Goal: Communication & Community: Answer question/provide support

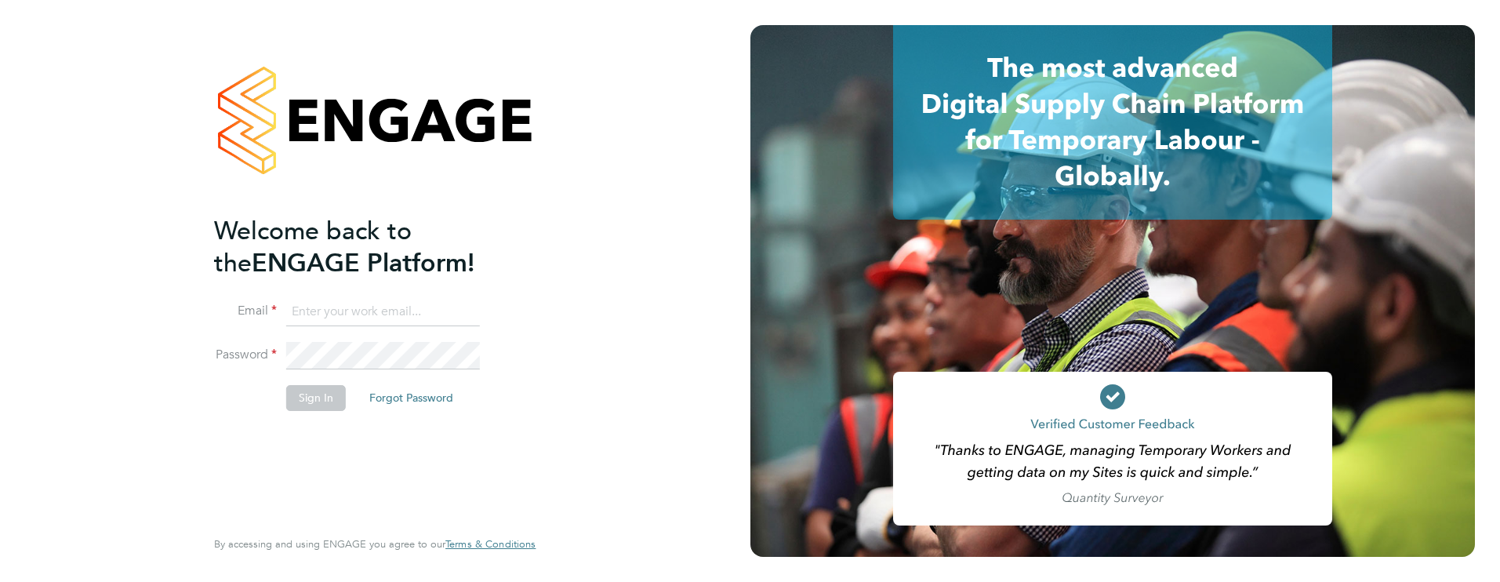
type input "[PERSON_NAME][EMAIL_ADDRESS][PERSON_NAME][DOMAIN_NAME]"
click at [328, 405] on button "Sign In" at bounding box center [316, 397] width 60 height 25
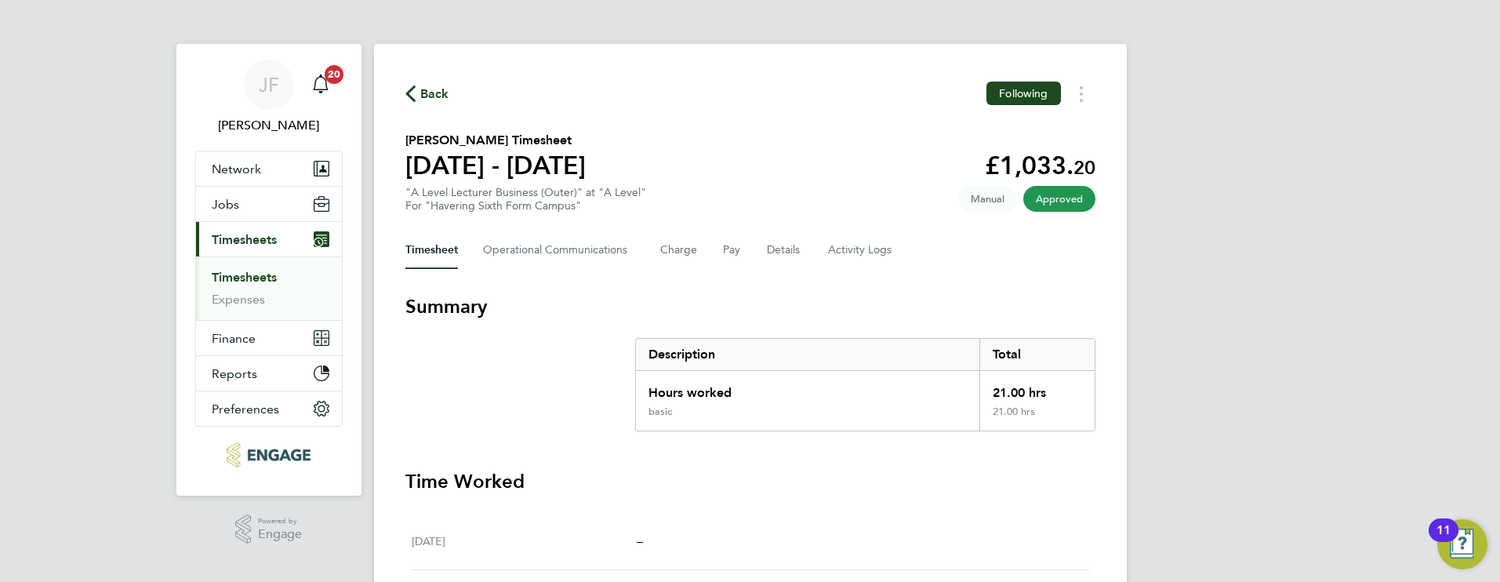
click at [263, 279] on link "Timesheets" at bounding box center [244, 277] width 65 height 15
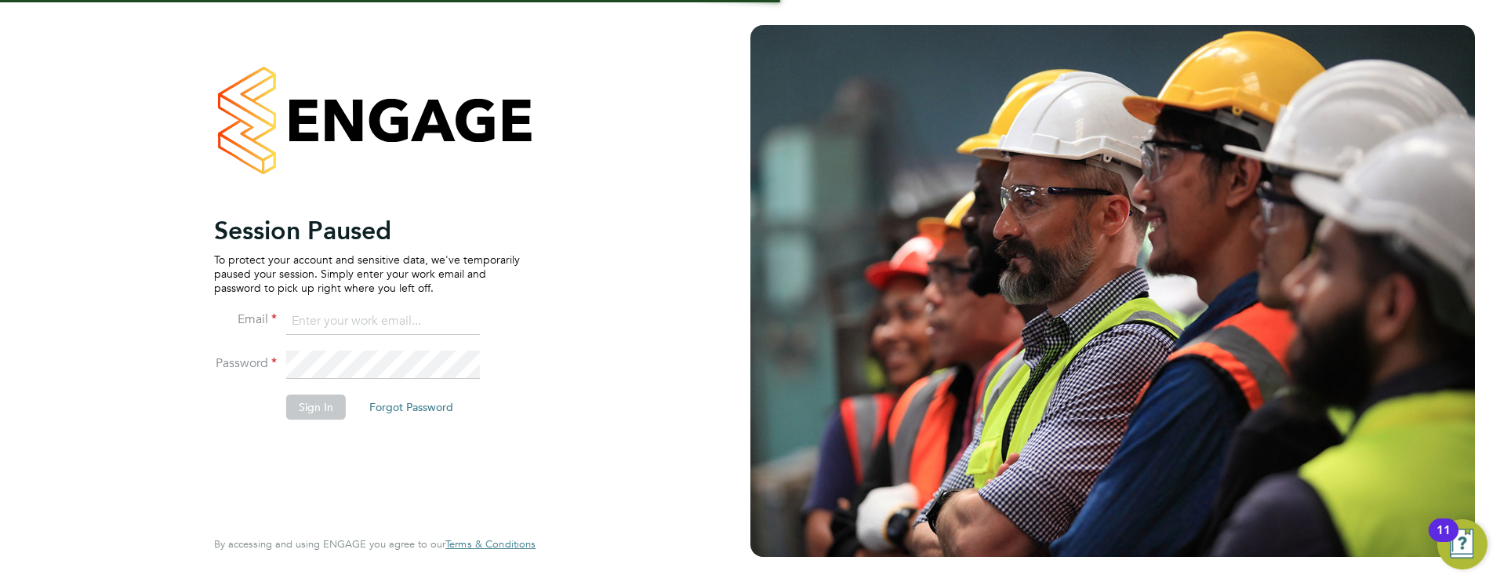
type input "[PERSON_NAME][EMAIL_ADDRESS][PERSON_NAME][DOMAIN_NAME]"
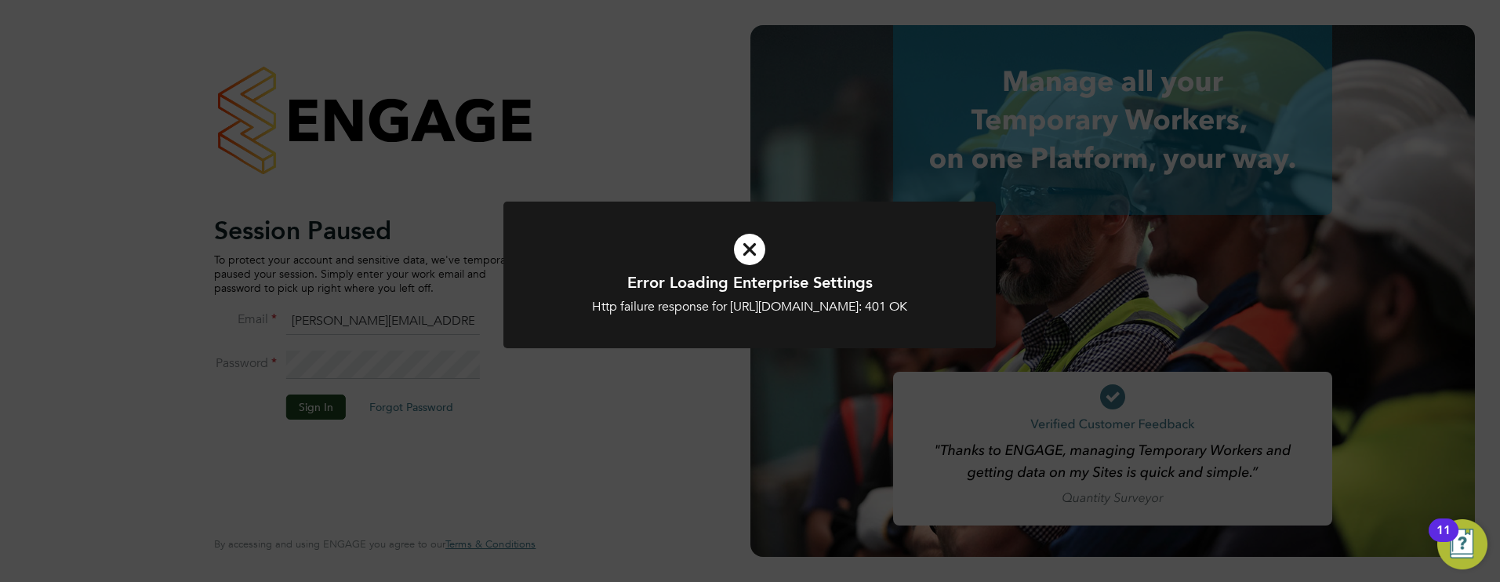
click at [670, 348] on div at bounding box center [749, 274] width 492 height 147
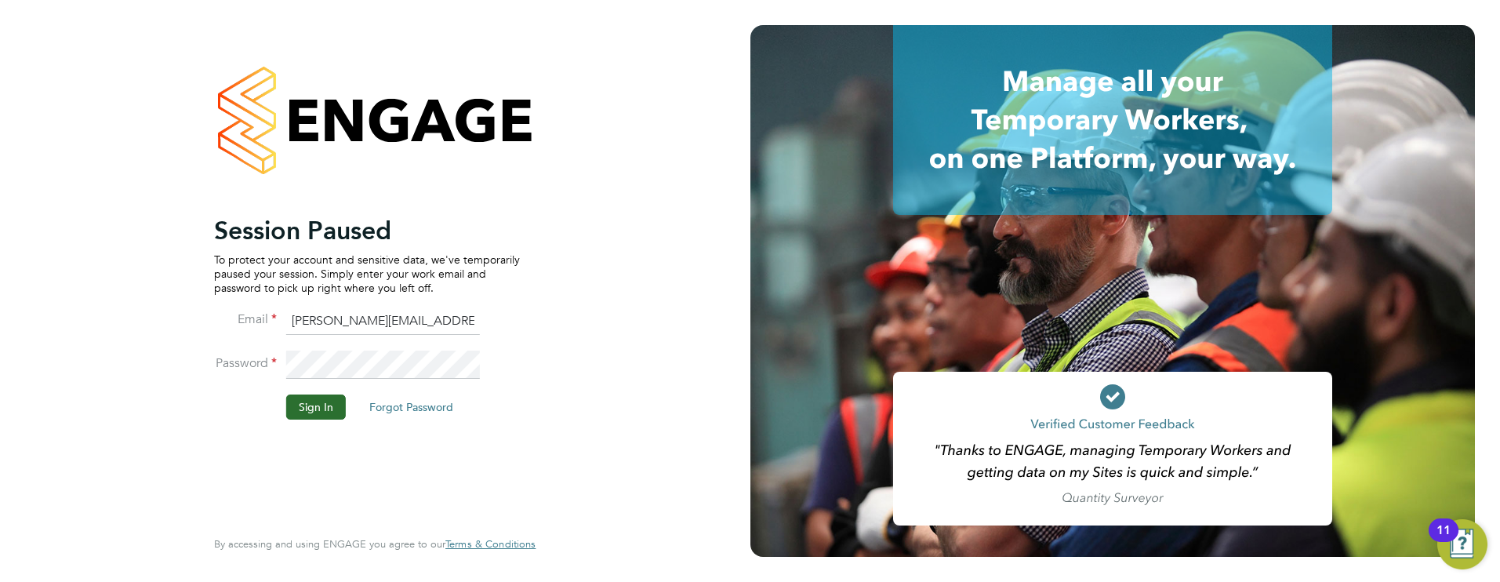
click at [340, 403] on button "Sign In" at bounding box center [316, 406] width 60 height 25
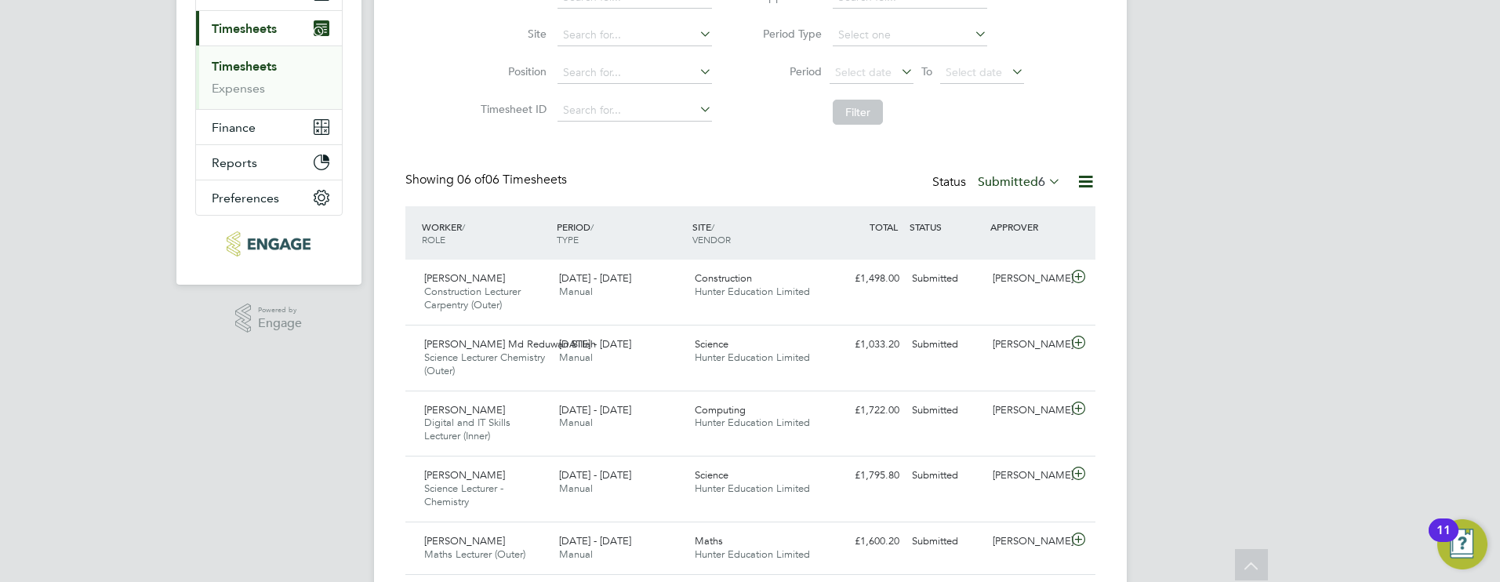
click at [271, 67] on link "Timesheets" at bounding box center [244, 66] width 65 height 15
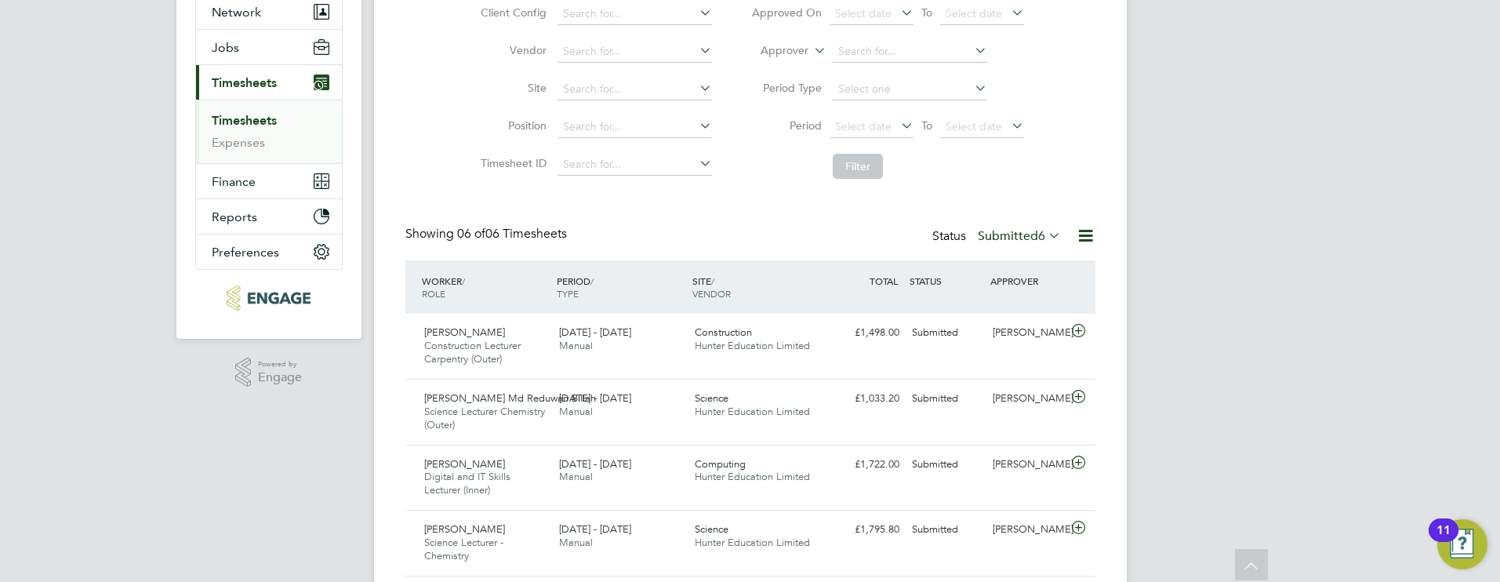
click at [1025, 232] on label "Submitted 6" at bounding box center [1019, 236] width 83 height 16
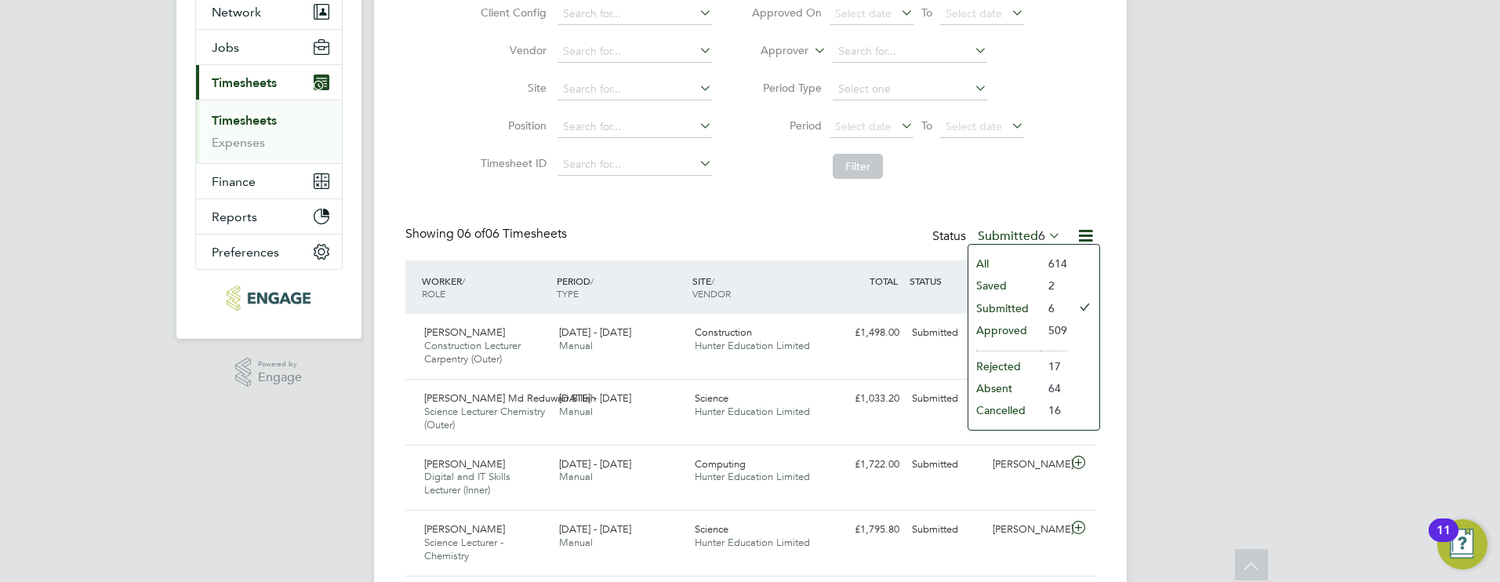
click at [1011, 327] on li "Approved" at bounding box center [1004, 330] width 72 height 22
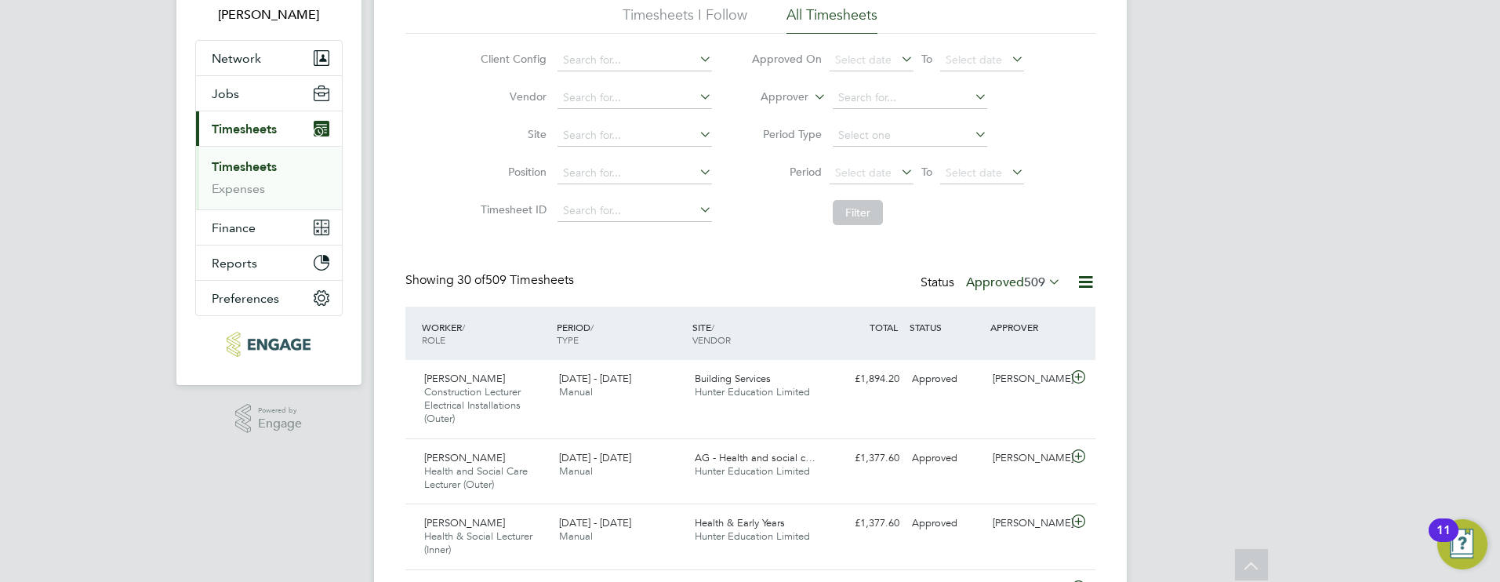
click at [1009, 283] on label "Approved 509" at bounding box center [1013, 282] width 95 height 16
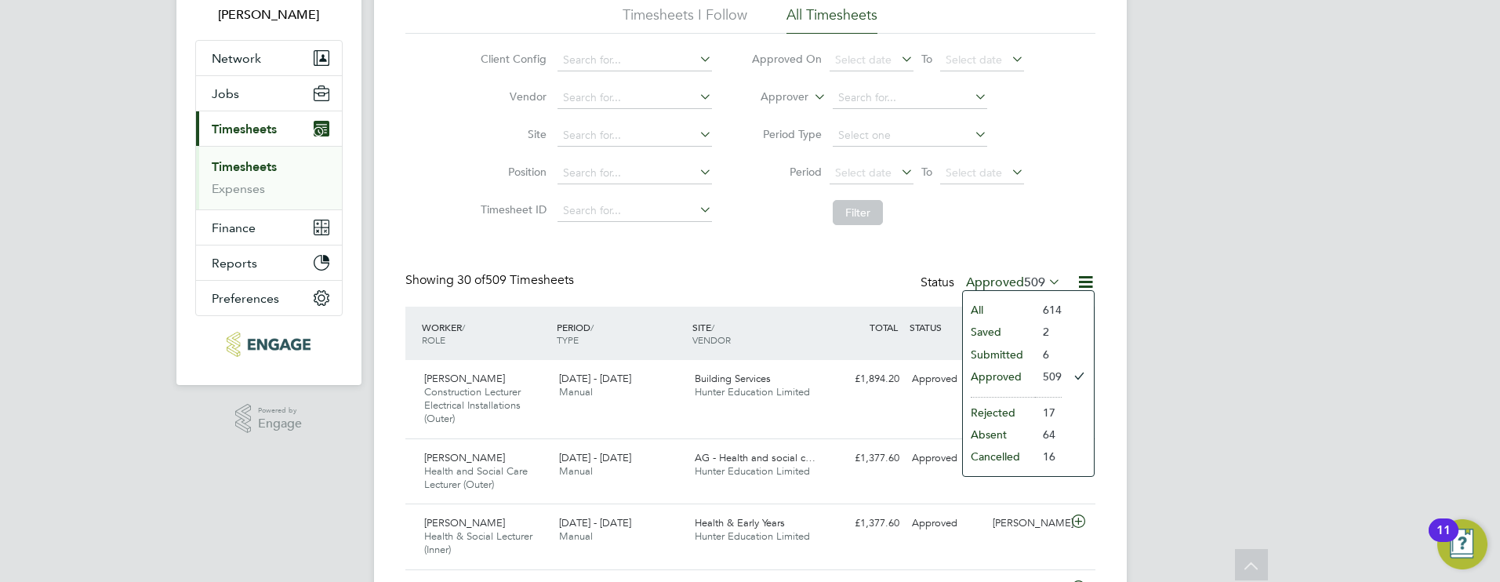
click at [997, 357] on li "Submitted" at bounding box center [999, 354] width 72 height 22
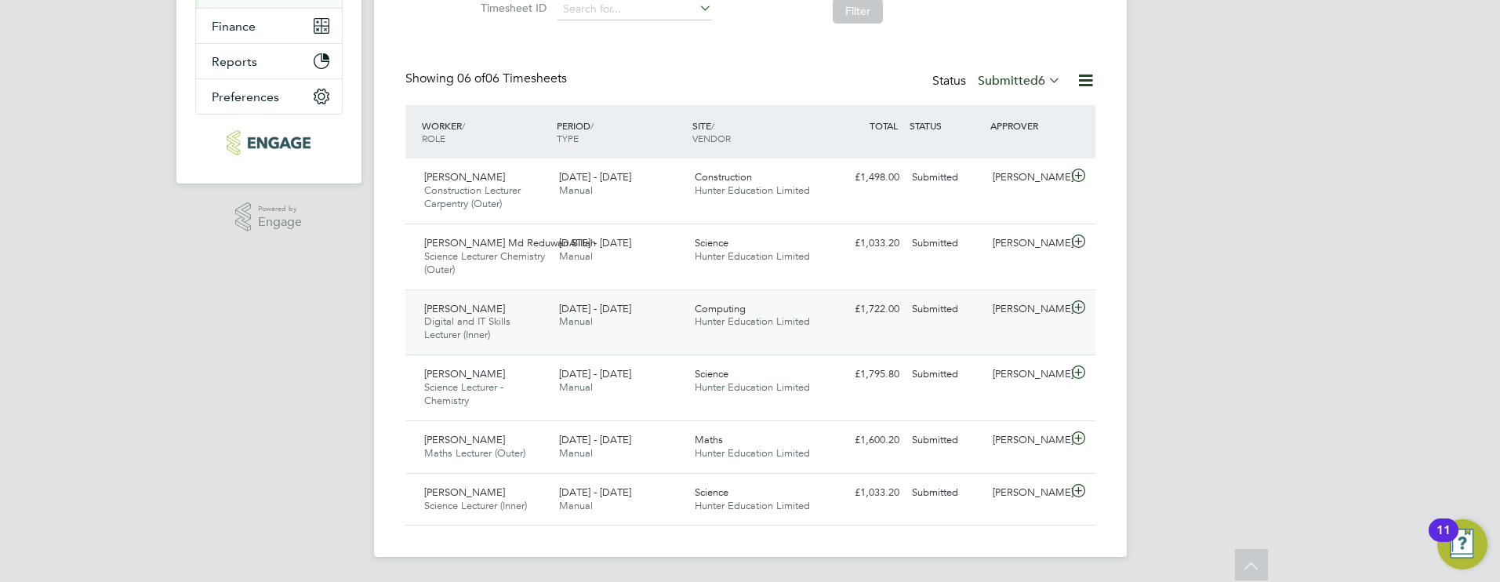
click at [1077, 310] on icon at bounding box center [1079, 307] width 20 height 13
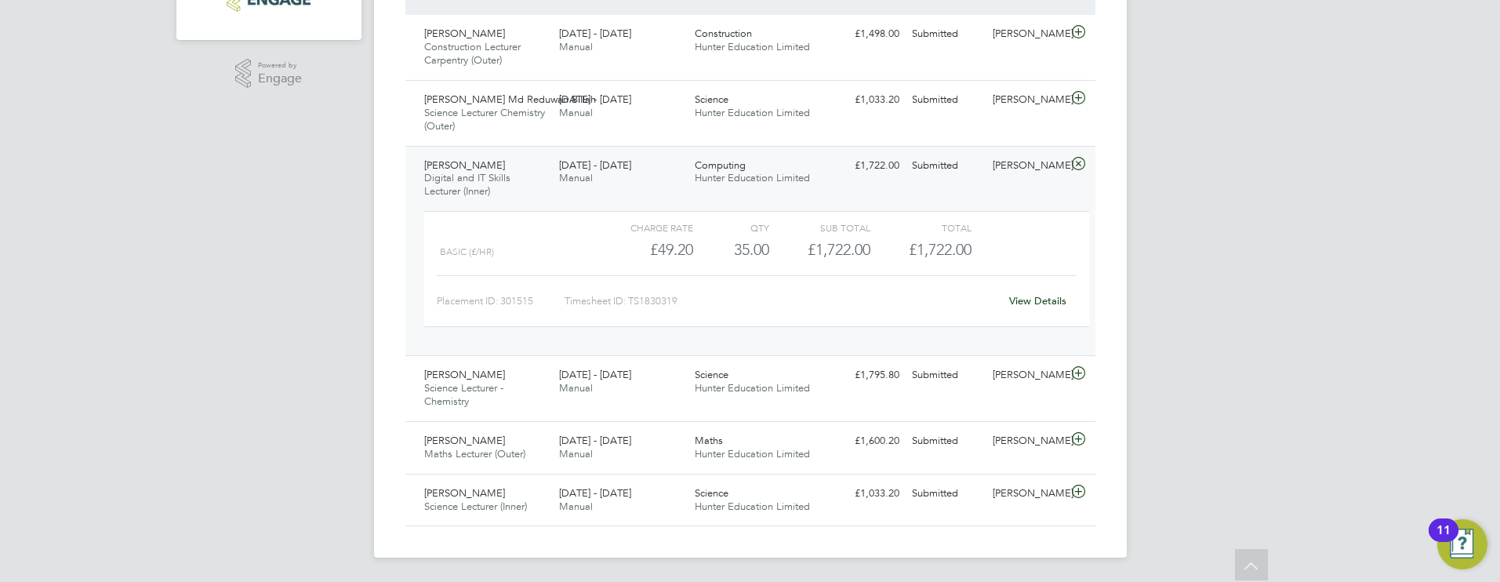
scroll to position [456, 0]
click at [1077, 432] on icon at bounding box center [1079, 438] width 20 height 13
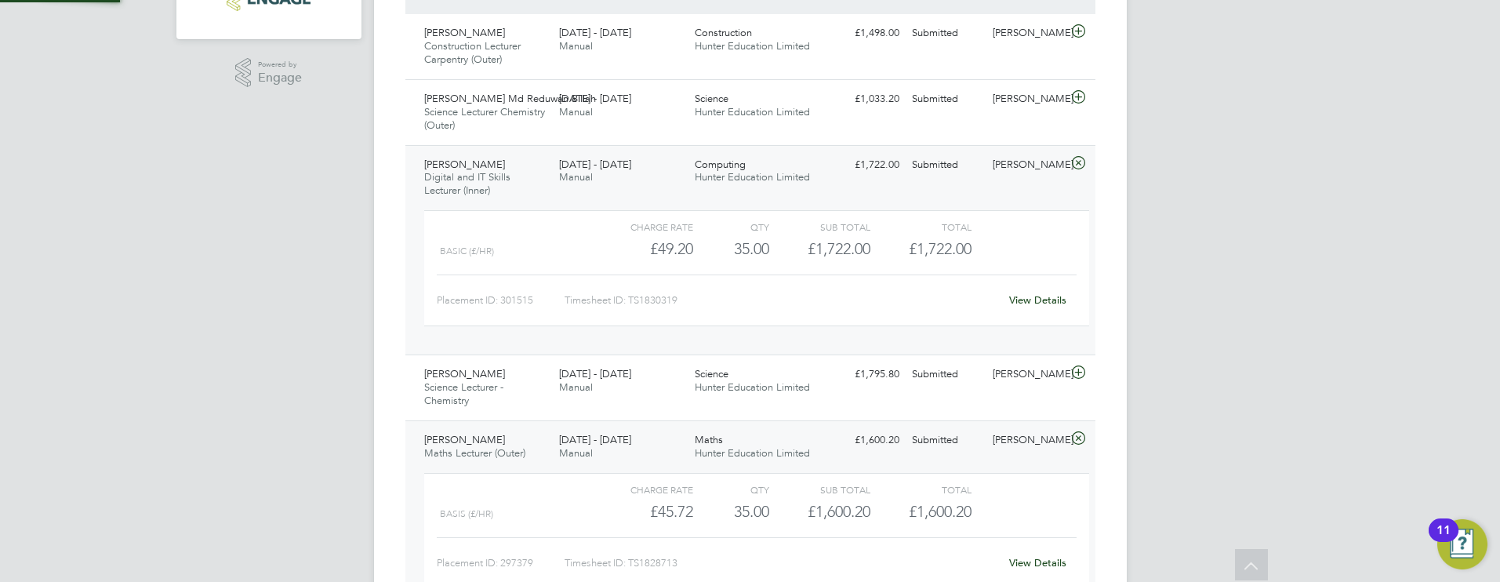
scroll to position [8, 8]
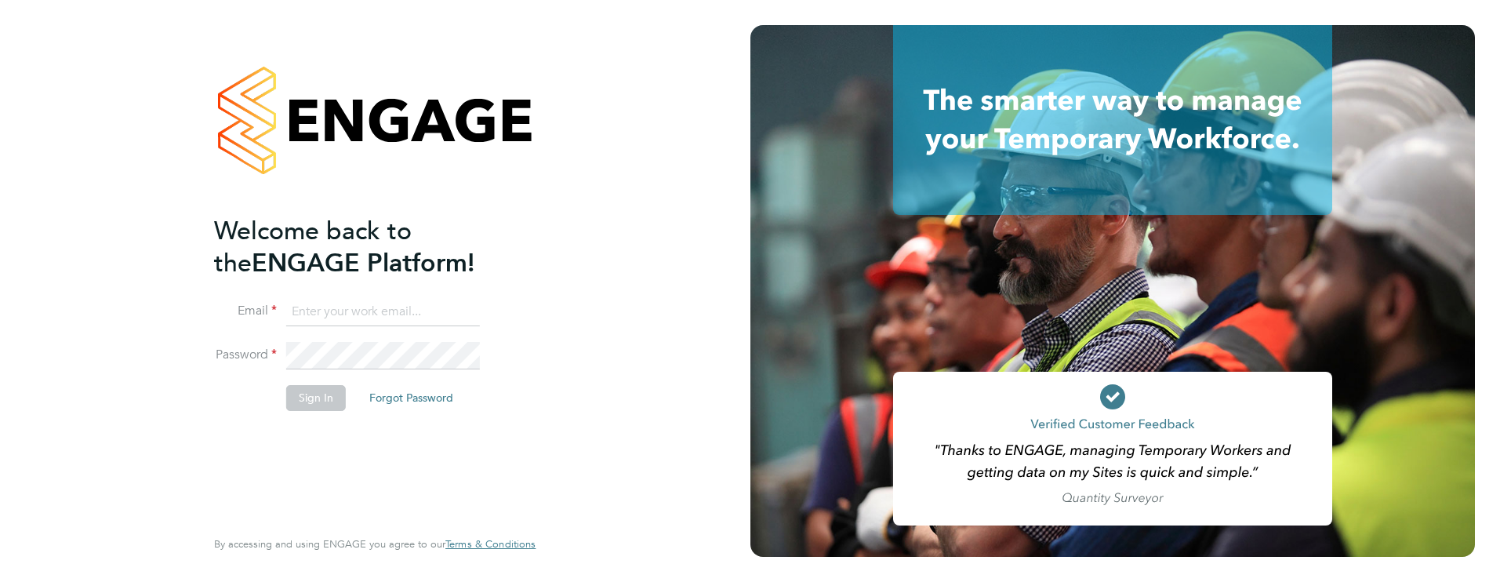
type input "[PERSON_NAME][EMAIL_ADDRESS][PERSON_NAME][DOMAIN_NAME]"
click at [319, 409] on button "Sign In" at bounding box center [316, 397] width 60 height 25
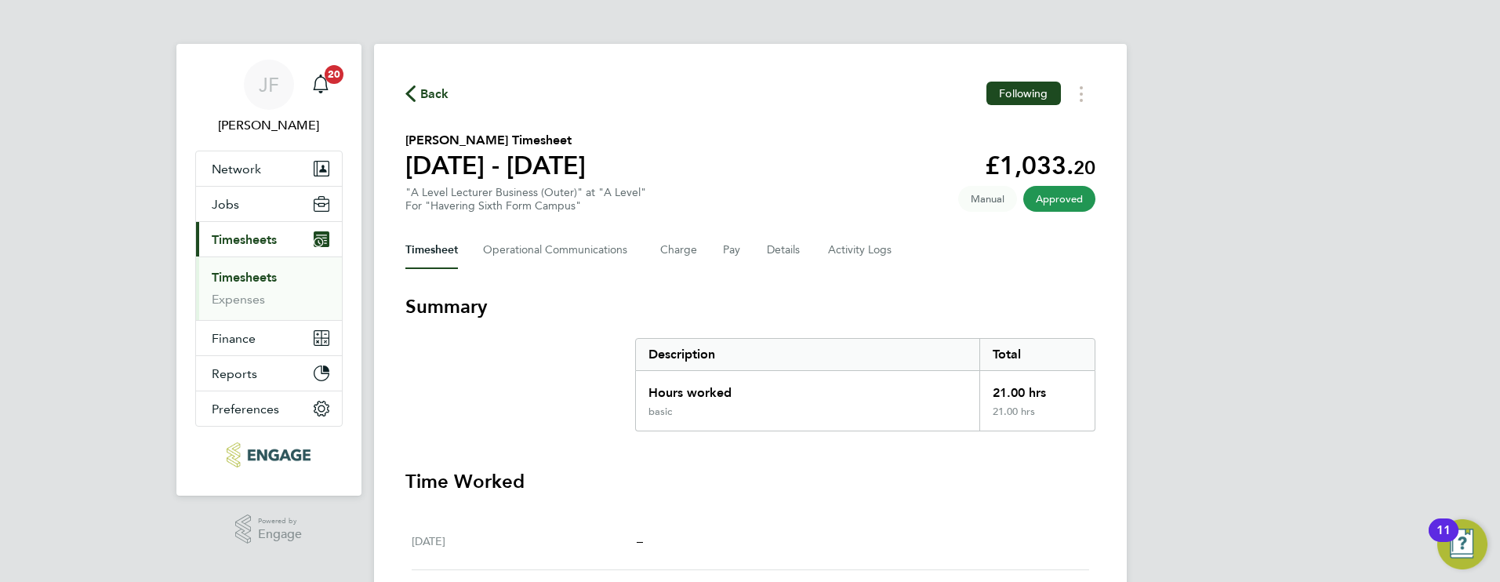
click at [277, 278] on link "Timesheets" at bounding box center [244, 277] width 65 height 15
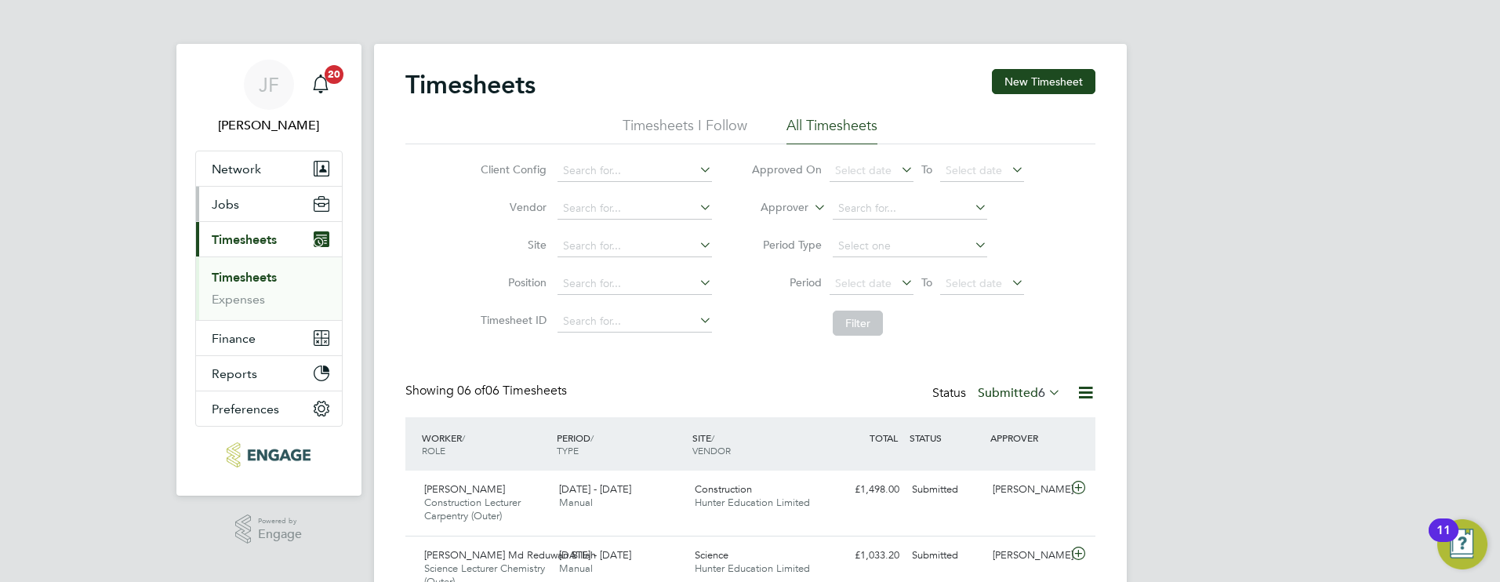
click at [214, 214] on button "Jobs" at bounding box center [269, 204] width 146 height 34
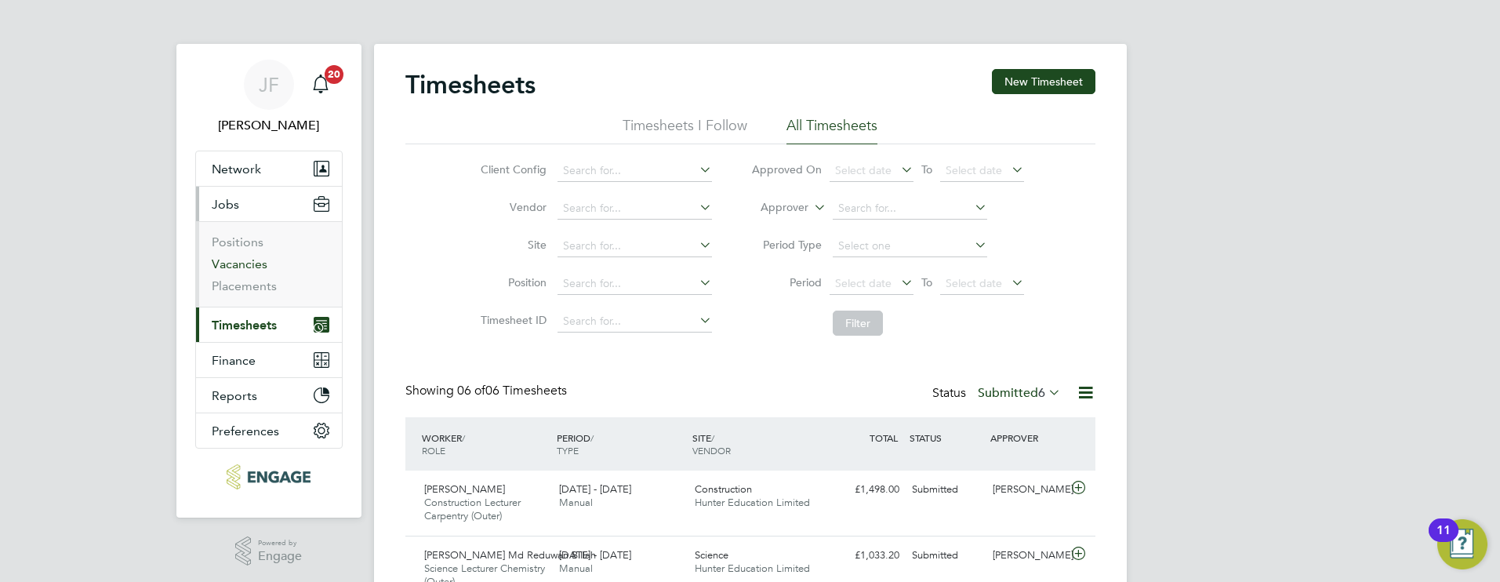
click at [241, 257] on link "Vacancies" at bounding box center [240, 263] width 56 height 15
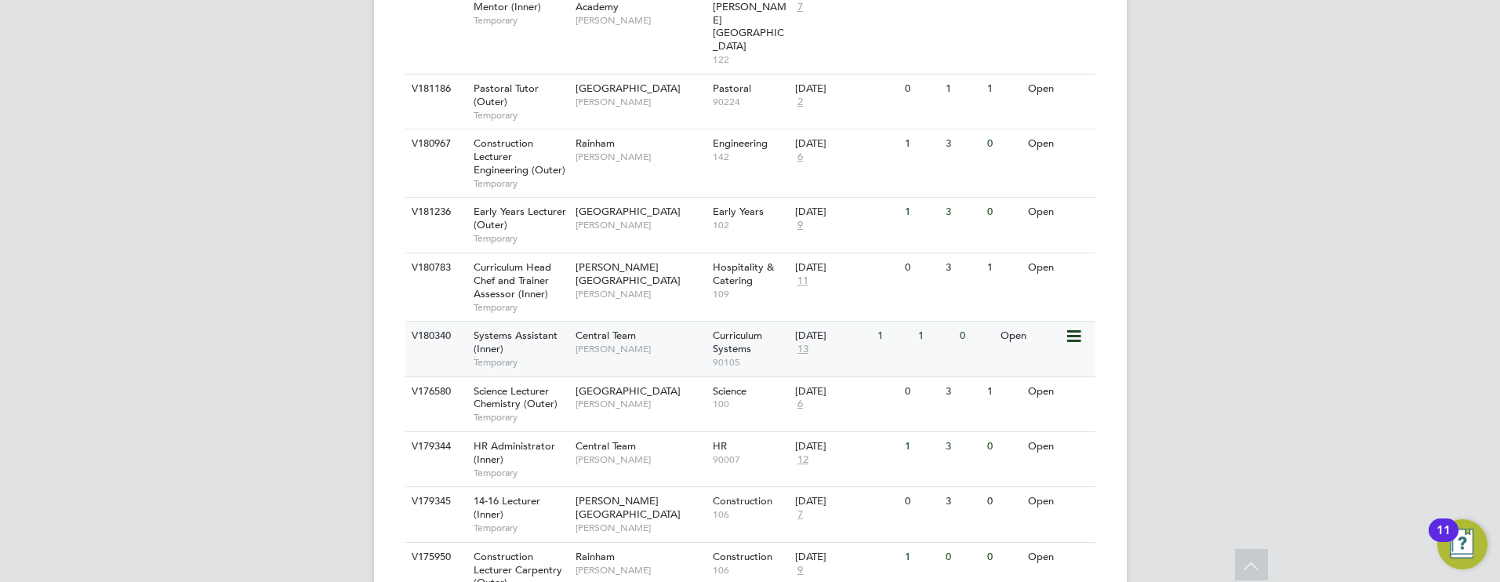
scroll to position [179, 0]
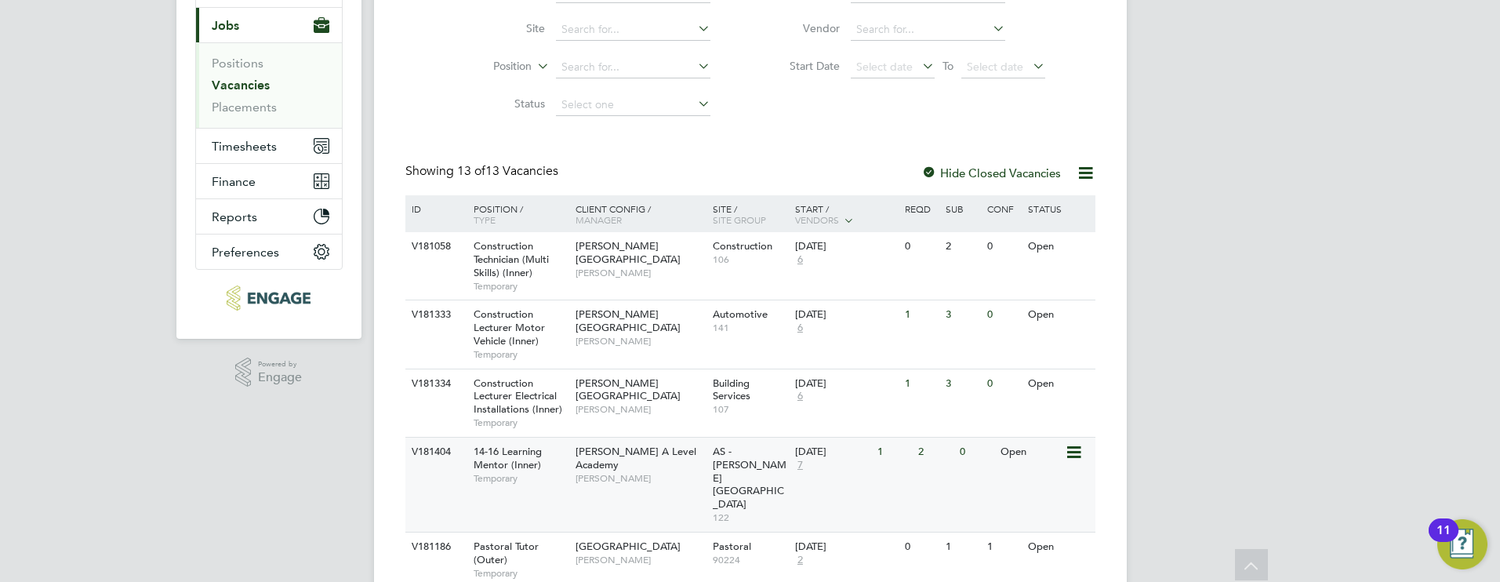
click at [513, 459] on span "14-16 Learning Mentor (Inner)" at bounding box center [508, 458] width 68 height 27
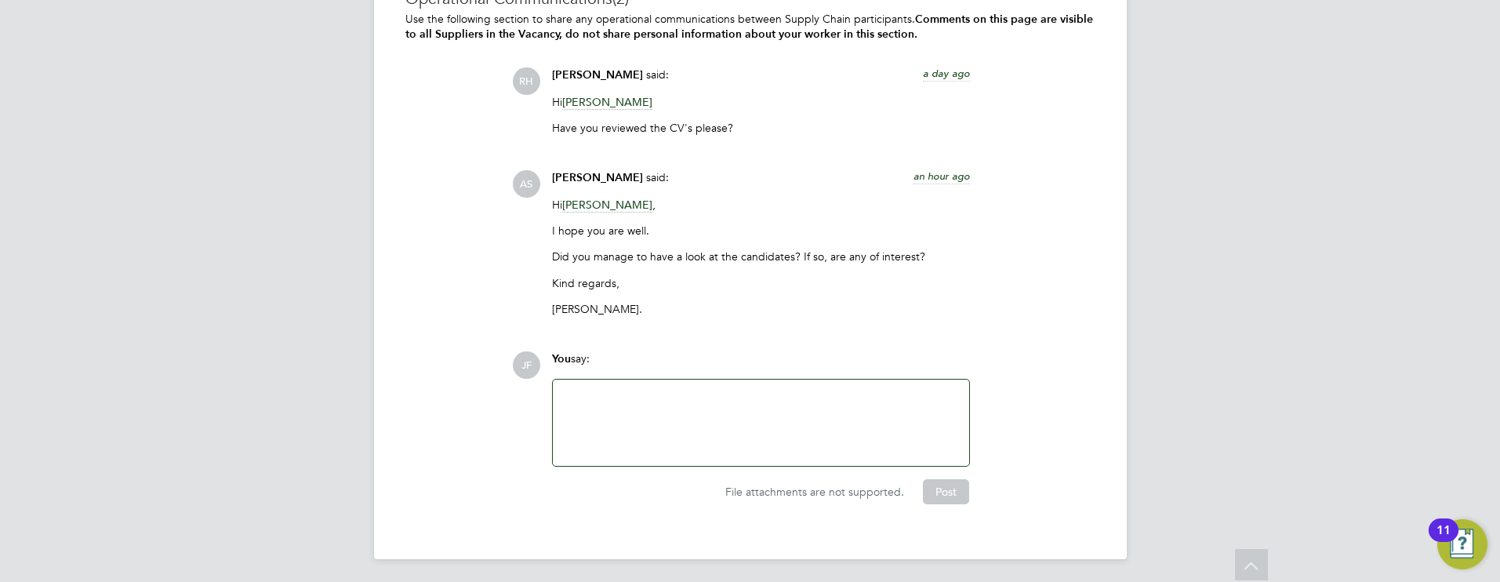
click at [622, 383] on div at bounding box center [761, 422] width 416 height 86
click at [604, 397] on div at bounding box center [760, 422] width 397 height 67
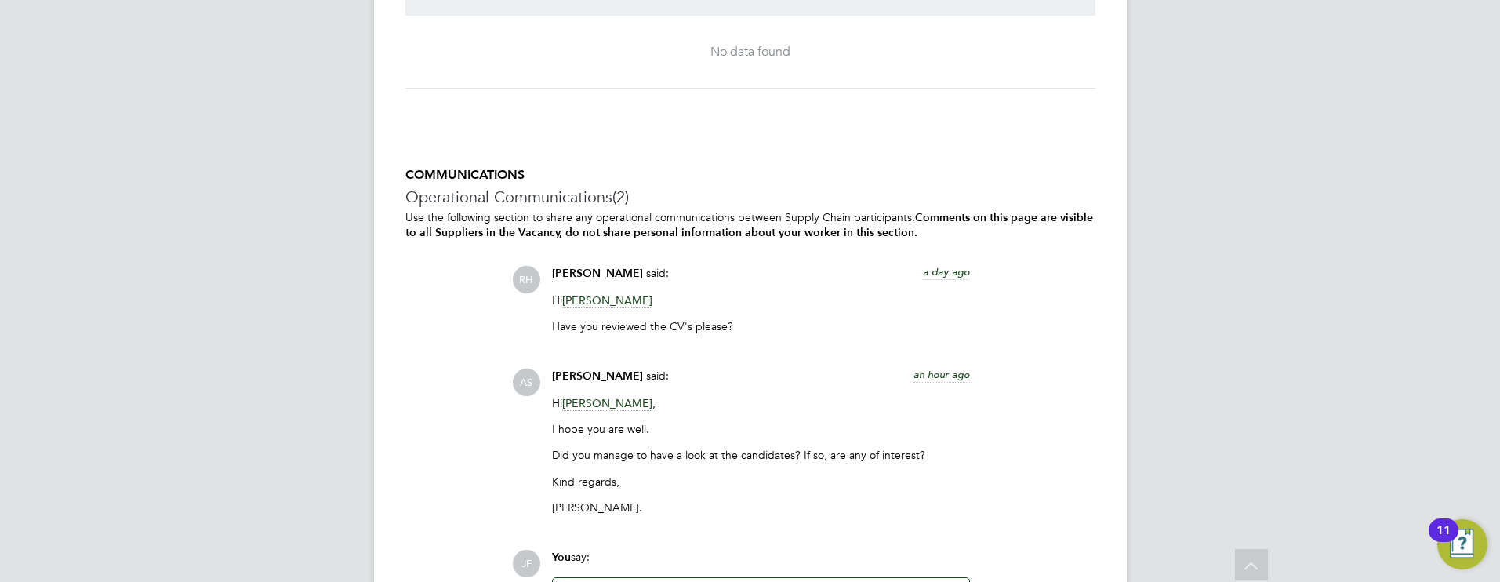
scroll to position [2945, 0]
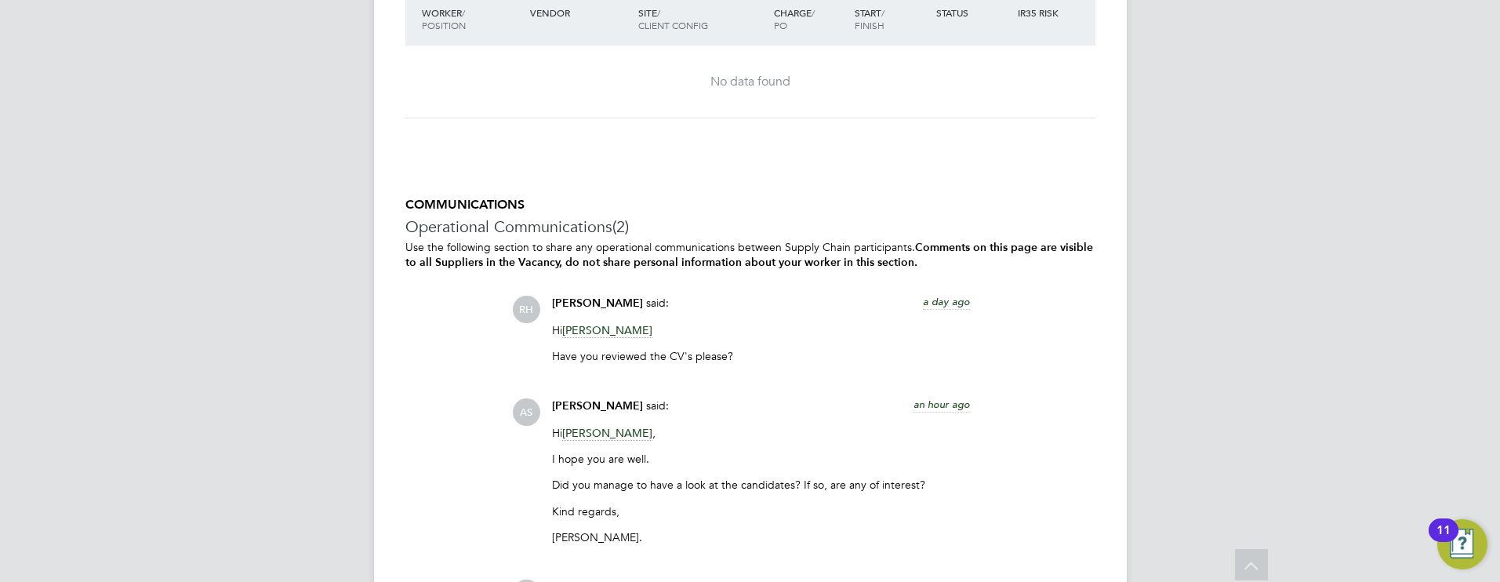
scroll to position [2911, 0]
click at [614, 328] on span "[PERSON_NAME]" at bounding box center [607, 332] width 90 height 15
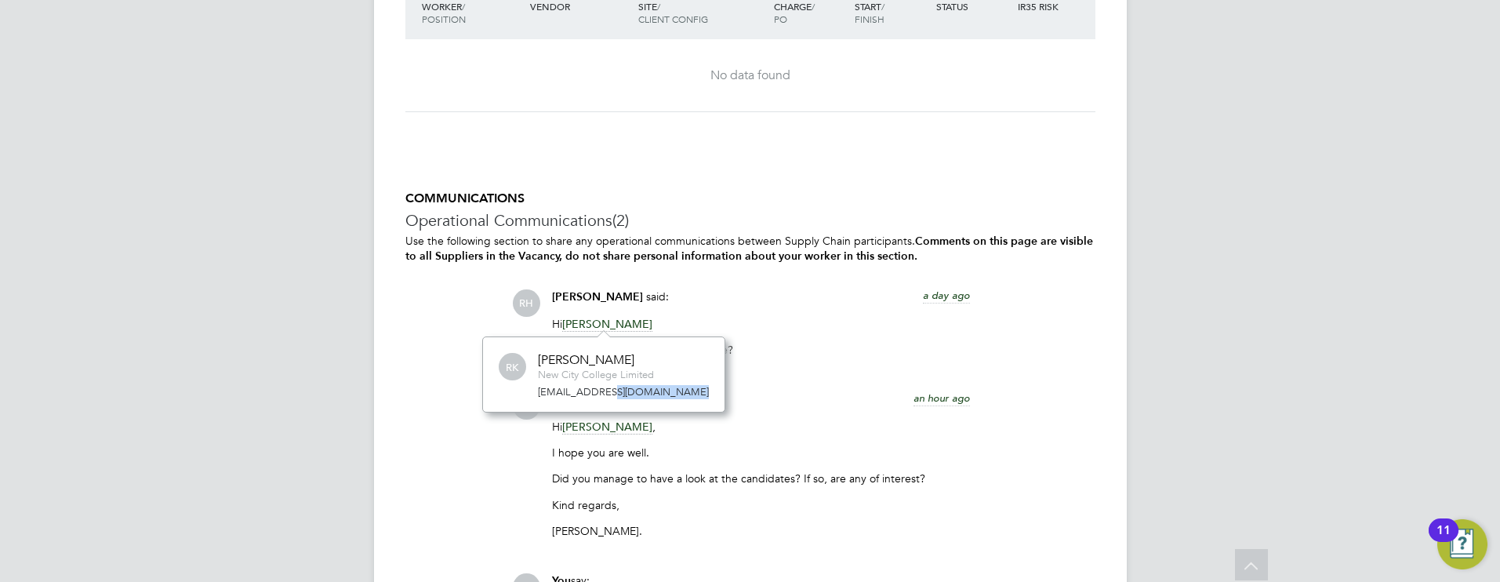
drag, startPoint x: 686, startPoint y: 395, endPoint x: 637, endPoint y: 399, distance: 48.8
click at [637, 399] on div "RK [PERSON_NAME] New City College Limited [EMAIL_ADDRESS][DOMAIN_NAME]" at bounding box center [603, 374] width 243 height 77
drag, startPoint x: 630, startPoint y: 399, endPoint x: 640, endPoint y: 401, distance: 9.5
click at [630, 399] on link "[EMAIL_ADDRESS][DOMAIN_NAME]" at bounding box center [623, 395] width 171 height 13
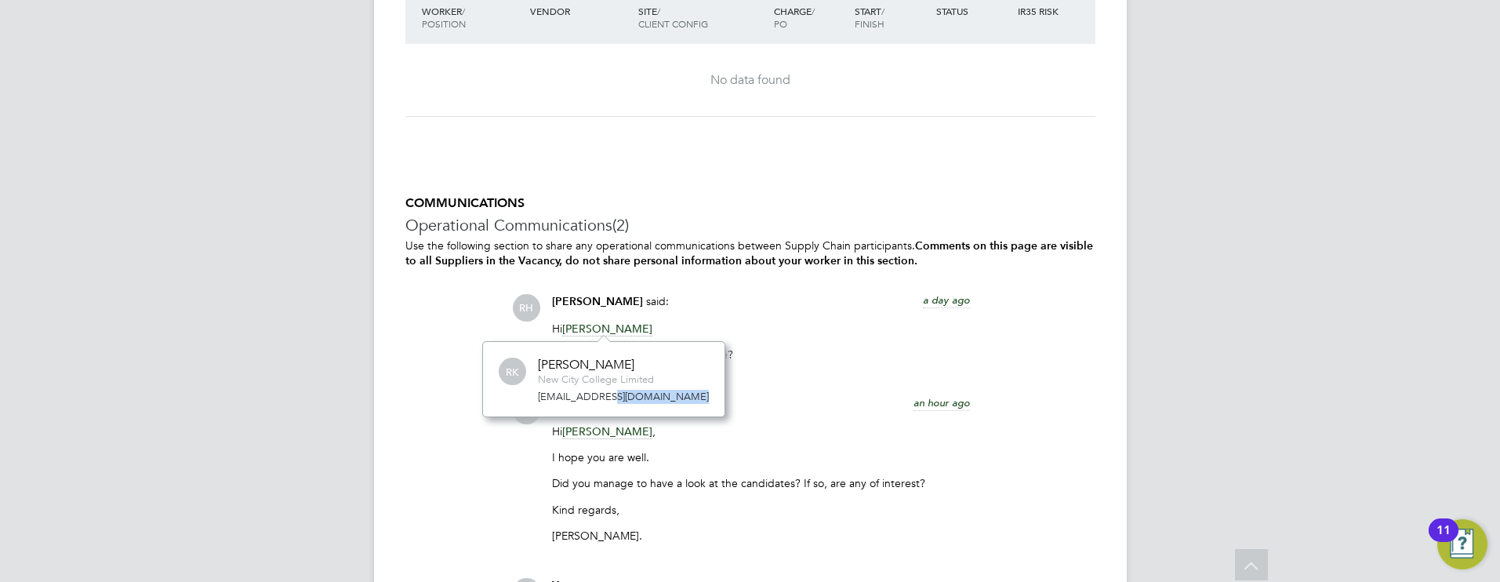
scroll to position [2913, 0]
click at [684, 418] on div "RK [PERSON_NAME] New City College Limited [EMAIL_ADDRESS][DOMAIN_NAME]" at bounding box center [603, 380] width 243 height 77
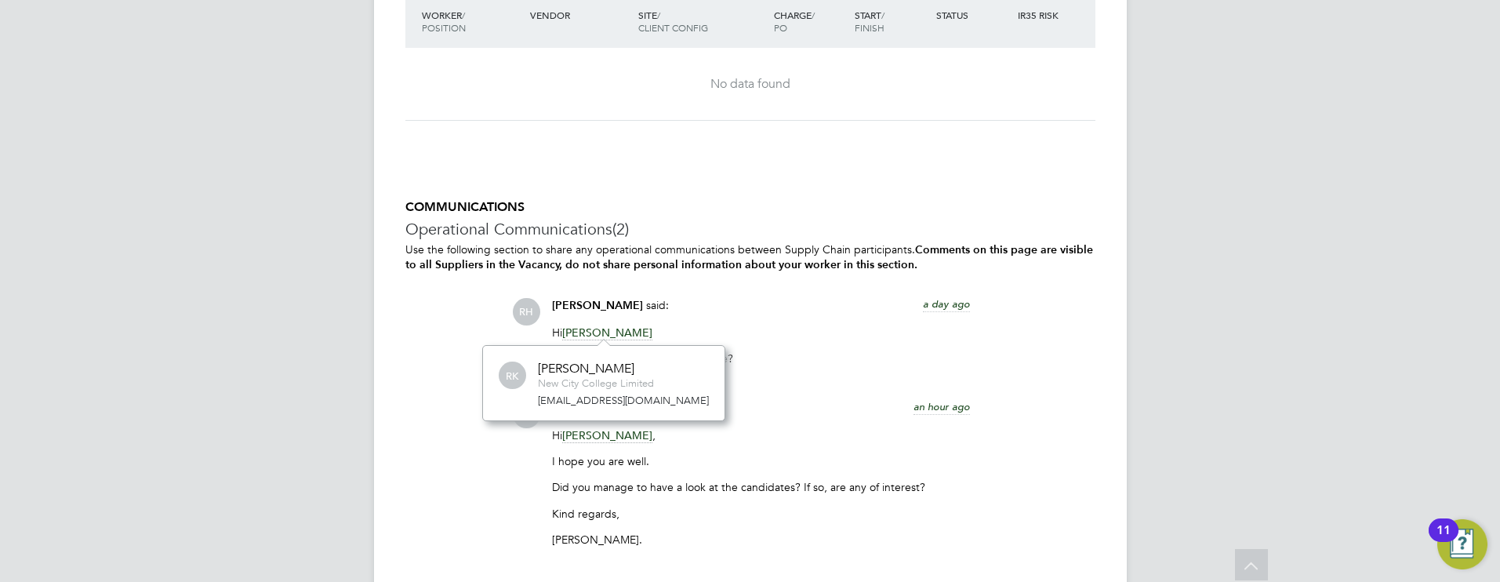
scroll to position [2909, 0]
drag, startPoint x: 815, startPoint y: 416, endPoint x: 859, endPoint y: 328, distance: 98.2
click at [859, 329] on div "[PERSON_NAME] said: a day ago Hi [PERSON_NAME] Have you reviewed the CV's pleas…" at bounding box center [803, 429] width 583 height 260
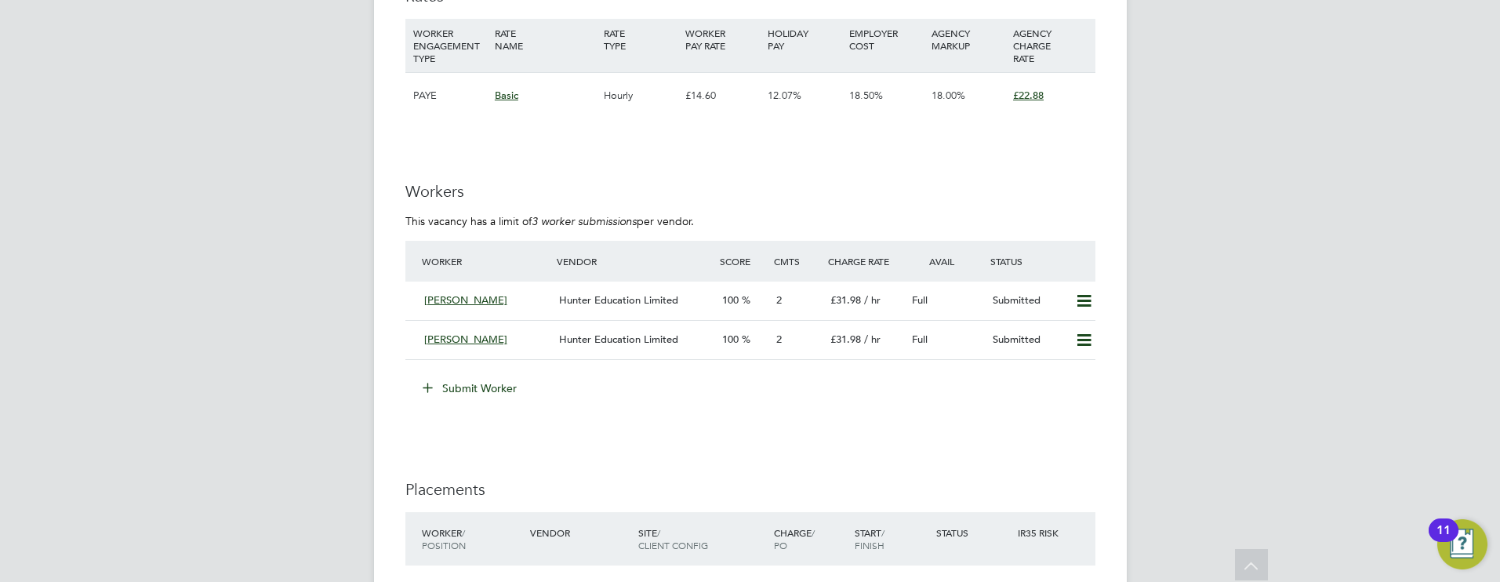
scroll to position [2341, 0]
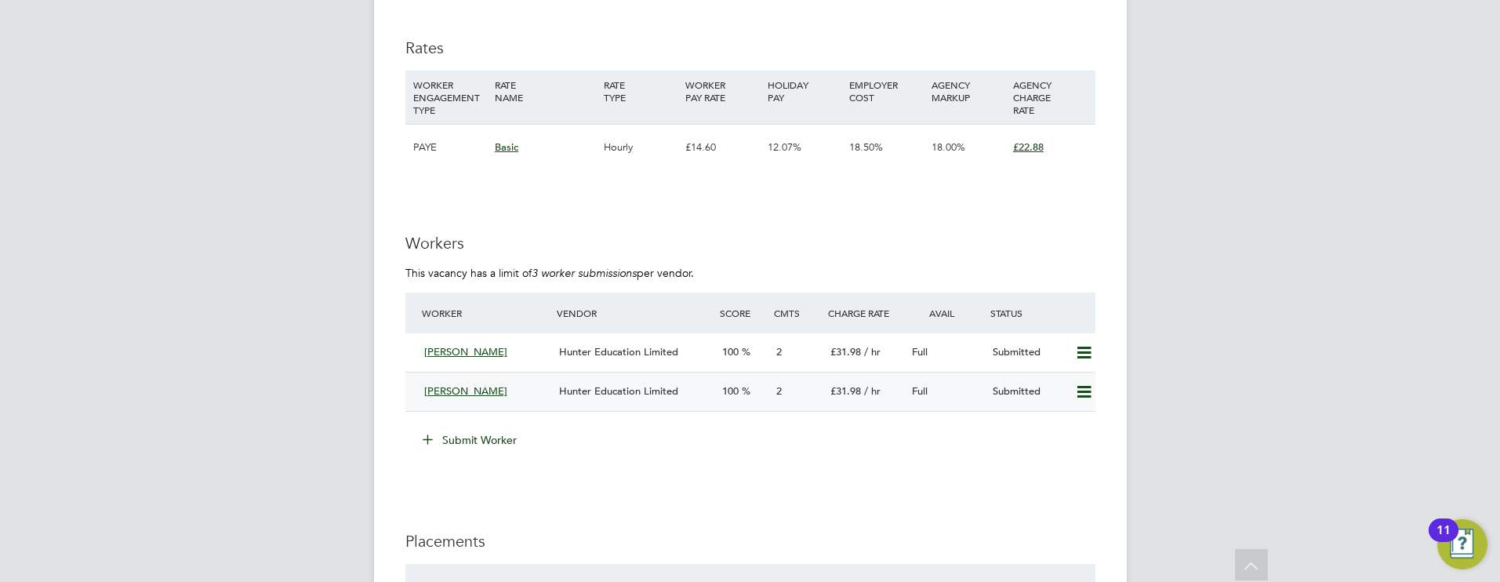
click at [680, 390] on div "Hunter Education Limited" at bounding box center [634, 392] width 162 height 26
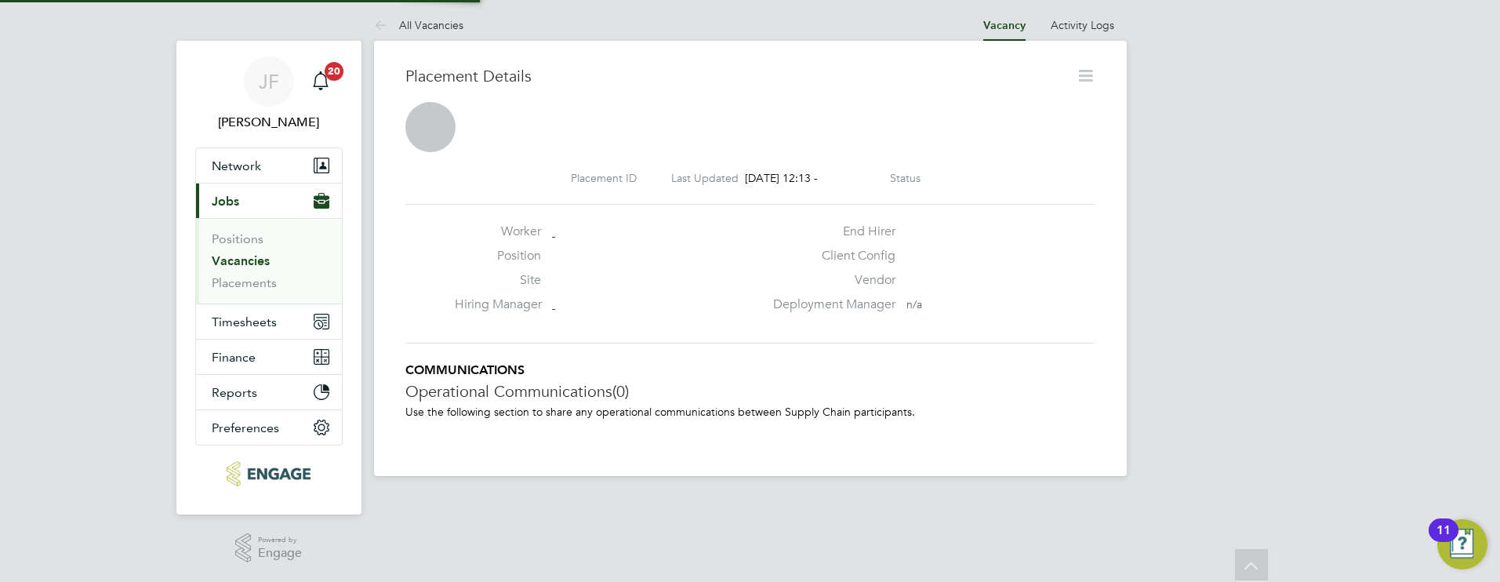
scroll to position [15, 75]
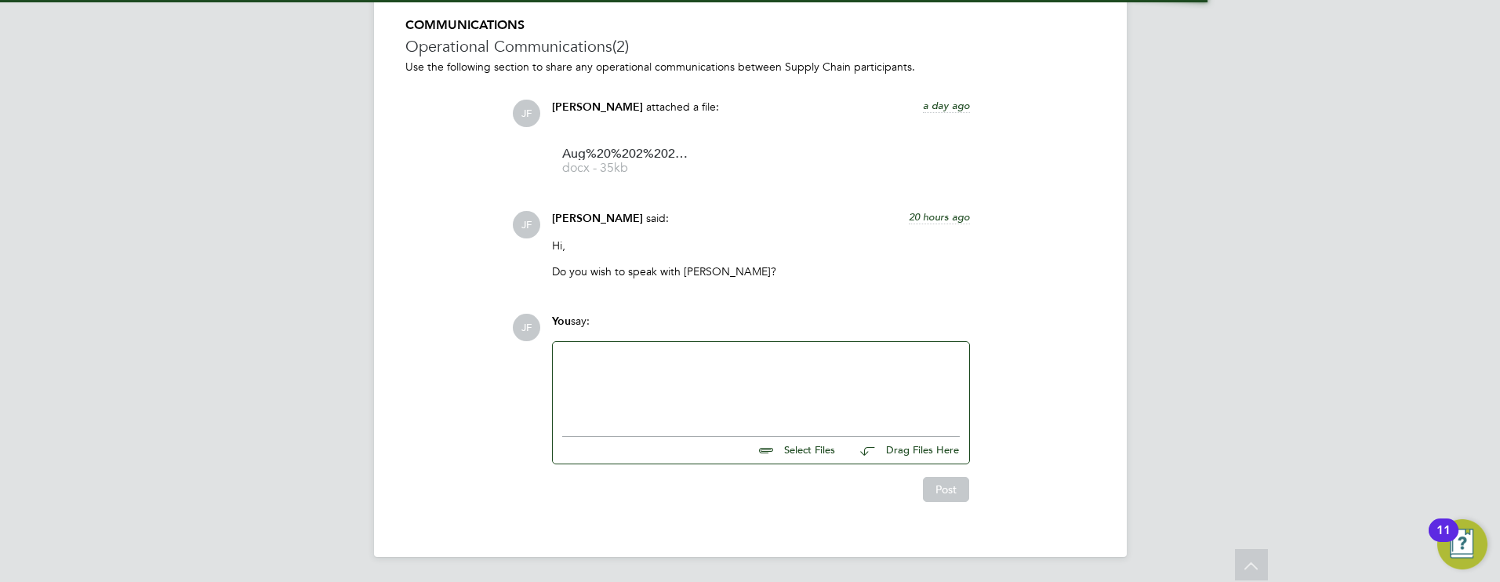
click at [661, 389] on div at bounding box center [760, 384] width 397 height 67
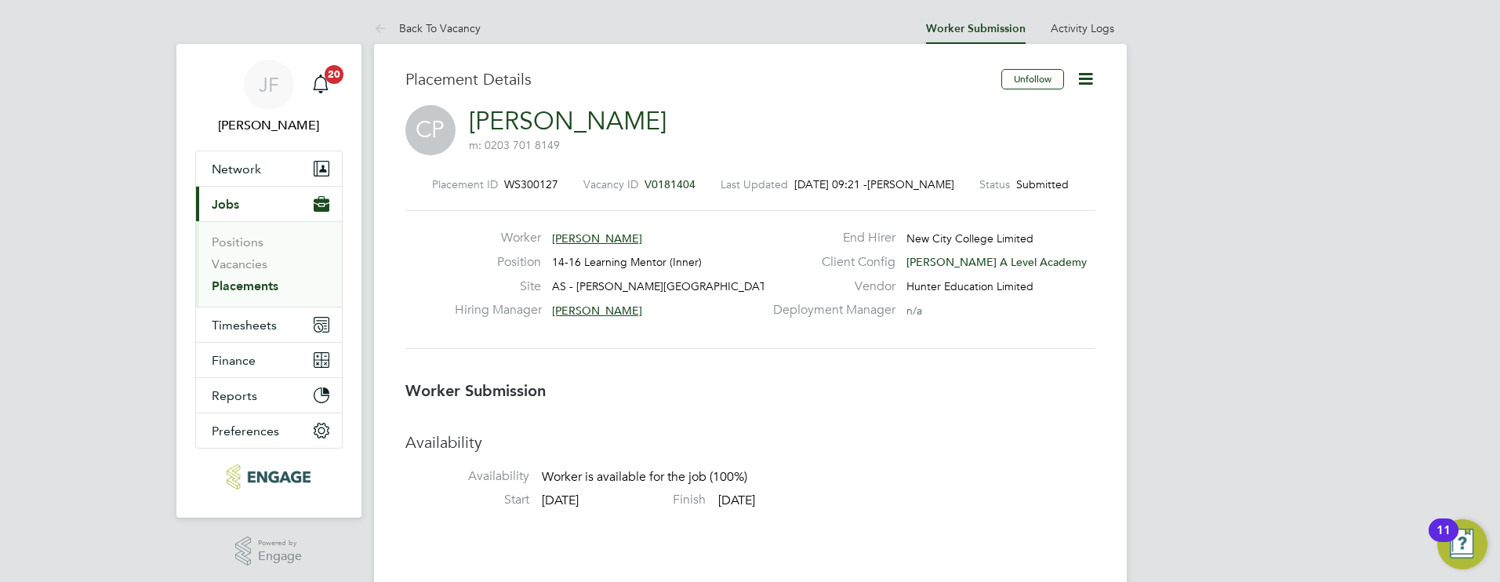
click at [589, 310] on span "[PERSON_NAME]" at bounding box center [597, 310] width 90 height 14
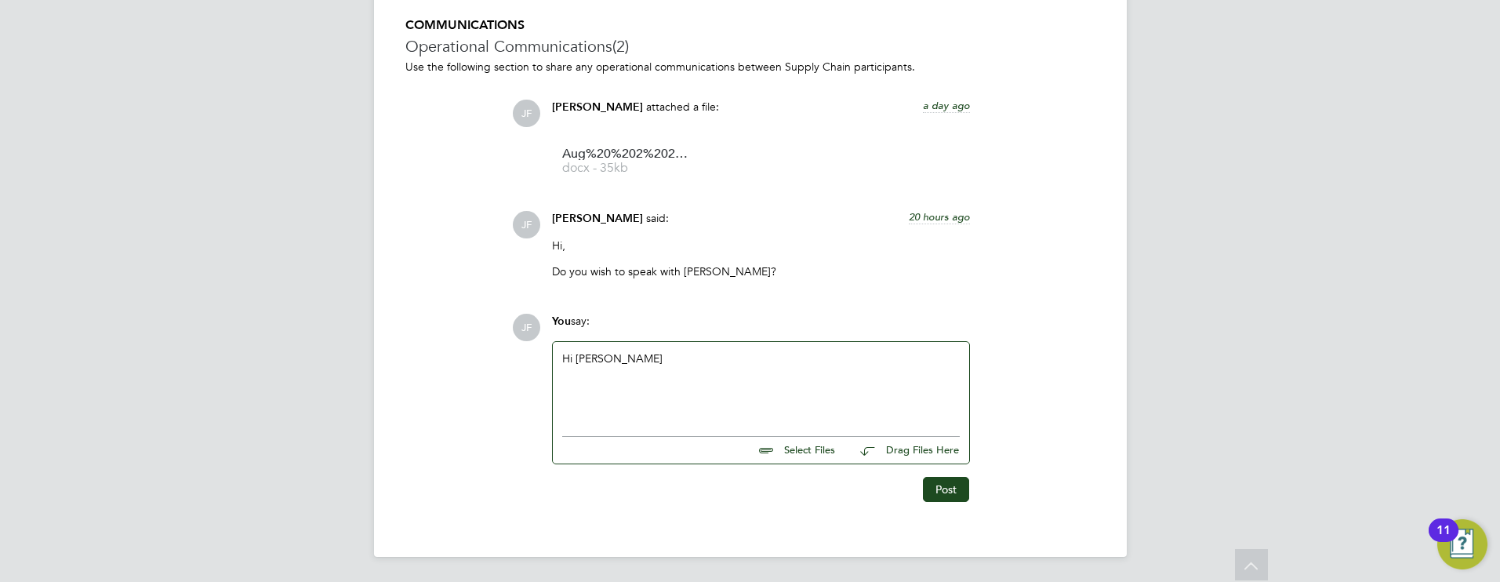
click at [630, 368] on div "Hi [PERSON_NAME]" at bounding box center [760, 384] width 397 height 67
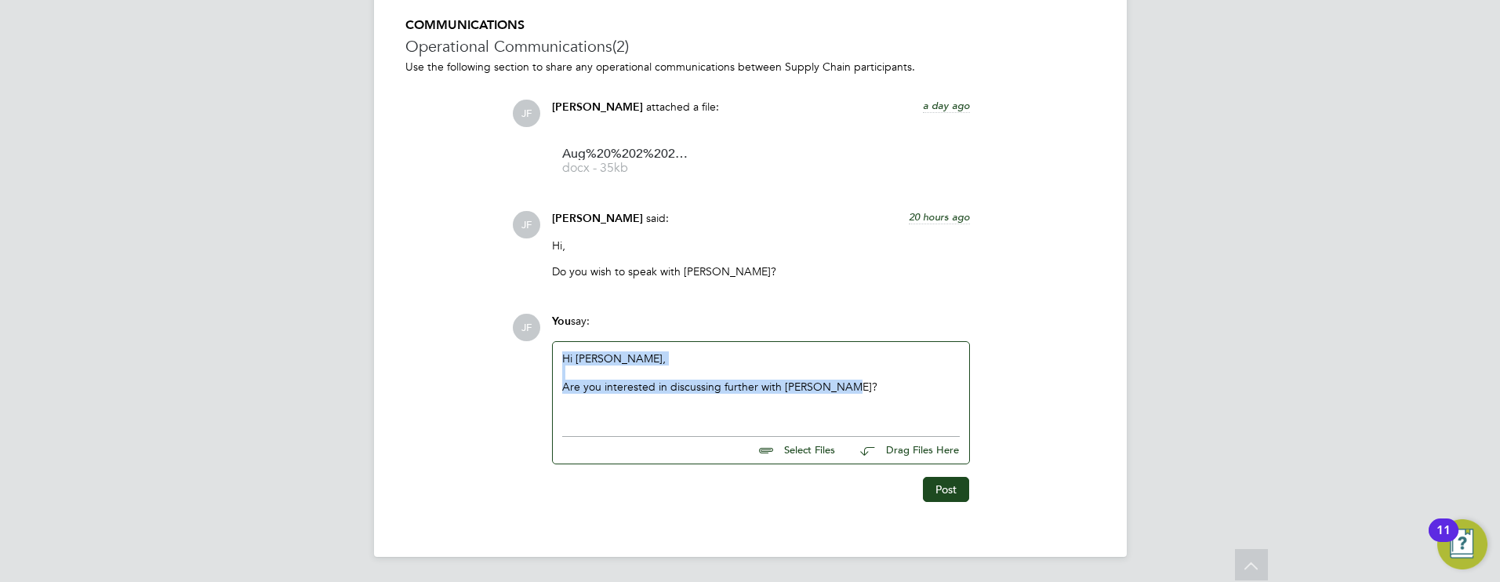
drag, startPoint x: 840, startPoint y: 386, endPoint x: 630, endPoint y: 386, distance: 209.3
click at [528, 361] on div "JF You say: Hi [PERSON_NAME], Are you interested in discussing further with [PE…" at bounding box center [803, 408] width 583 height 188
copy div "Hi [PERSON_NAME], Are you interested in discussing further with [PERSON_NAME]?"
click at [952, 496] on button "Post" at bounding box center [946, 489] width 46 height 25
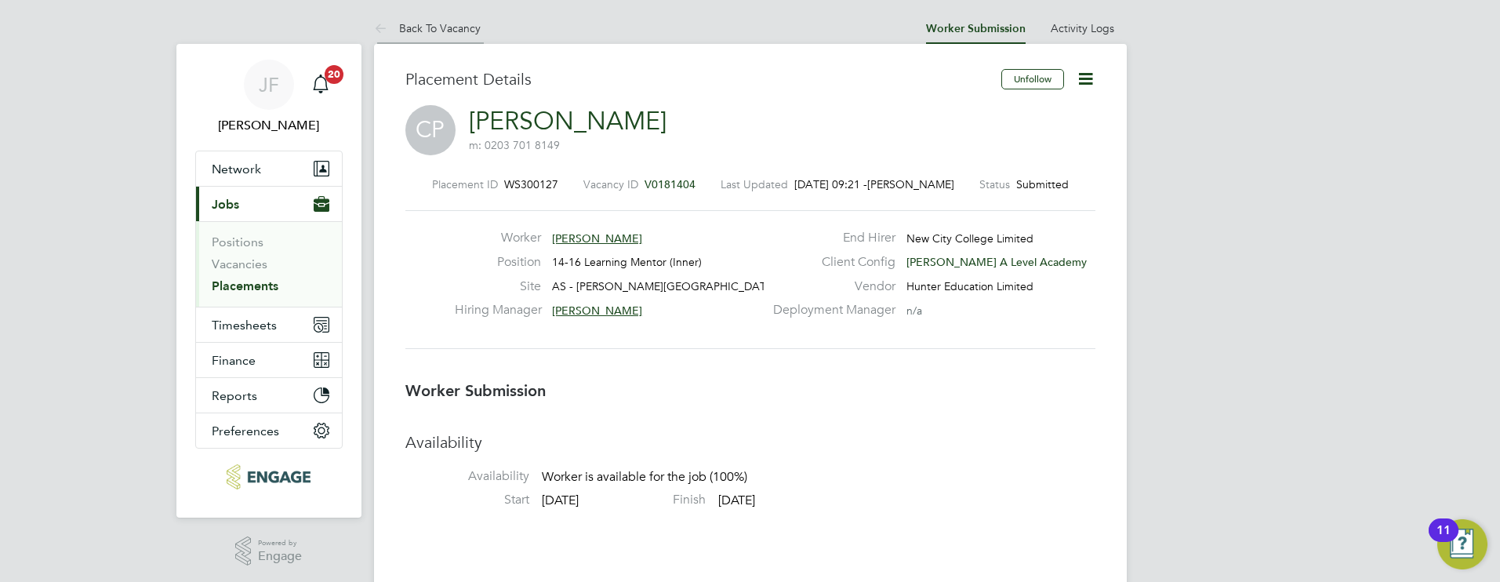
click at [435, 28] on link "Back To Vacancy" at bounding box center [427, 28] width 107 height 14
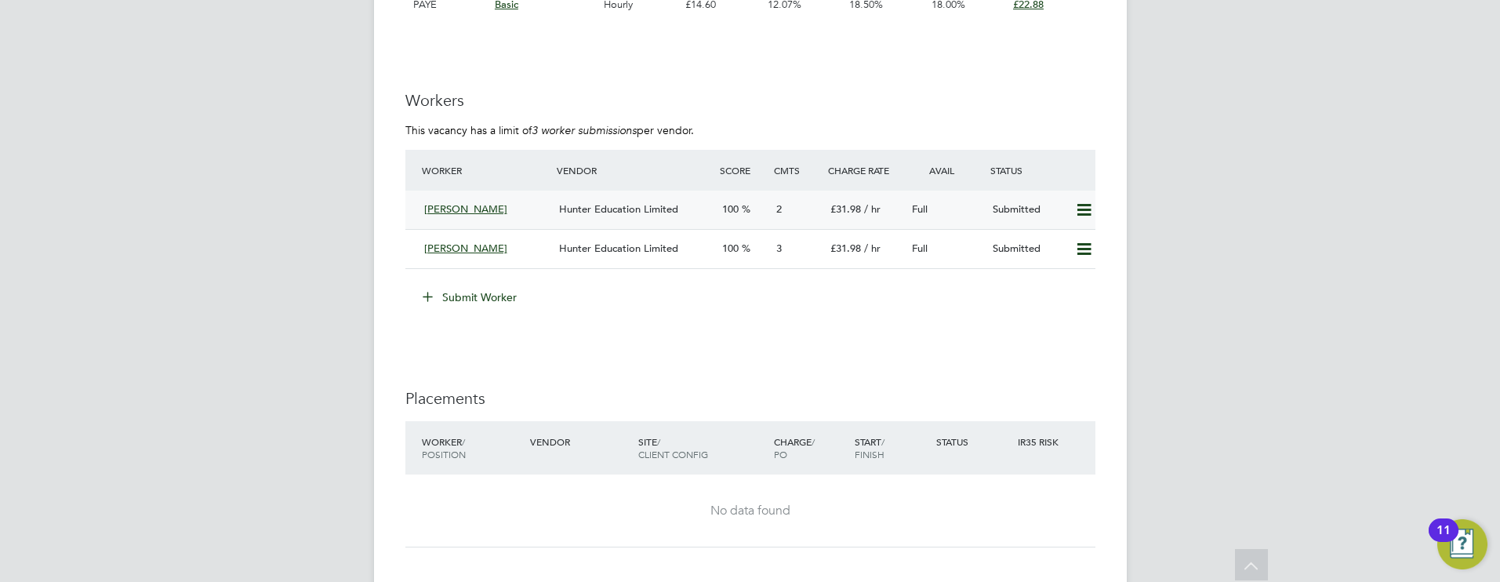
click at [561, 212] on span "Hunter Education Limited" at bounding box center [618, 208] width 119 height 13
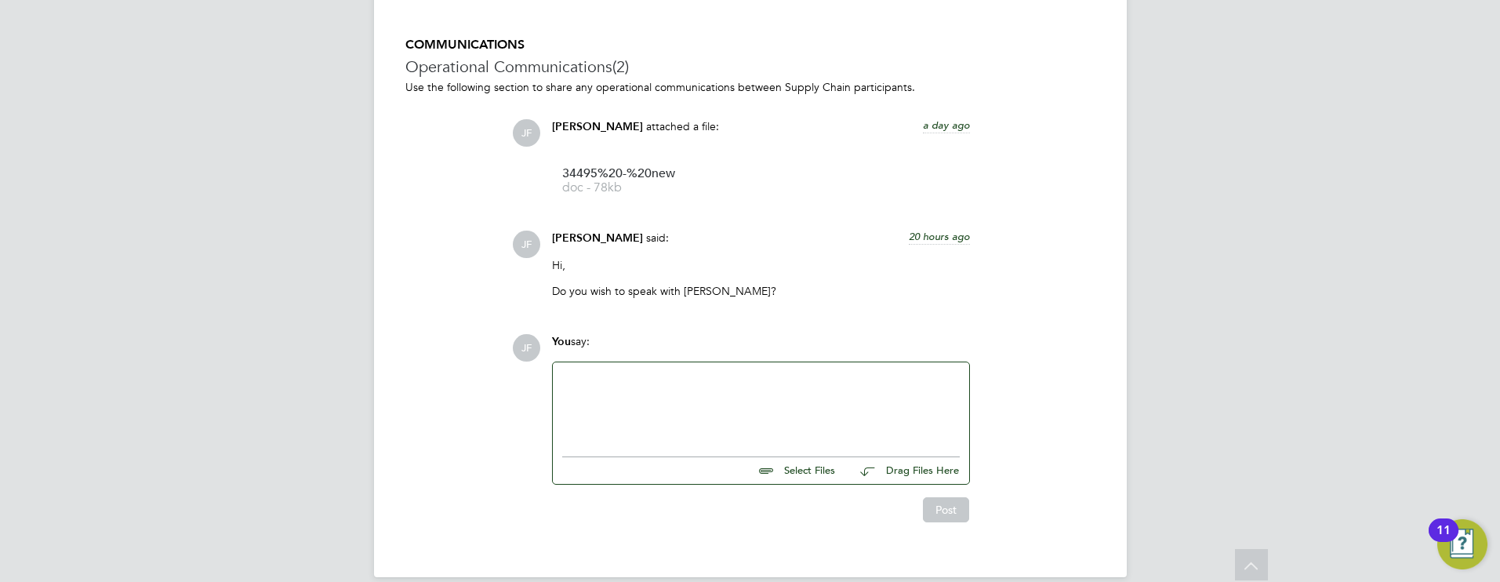
click at [612, 378] on div at bounding box center [760, 405] width 397 height 67
paste div
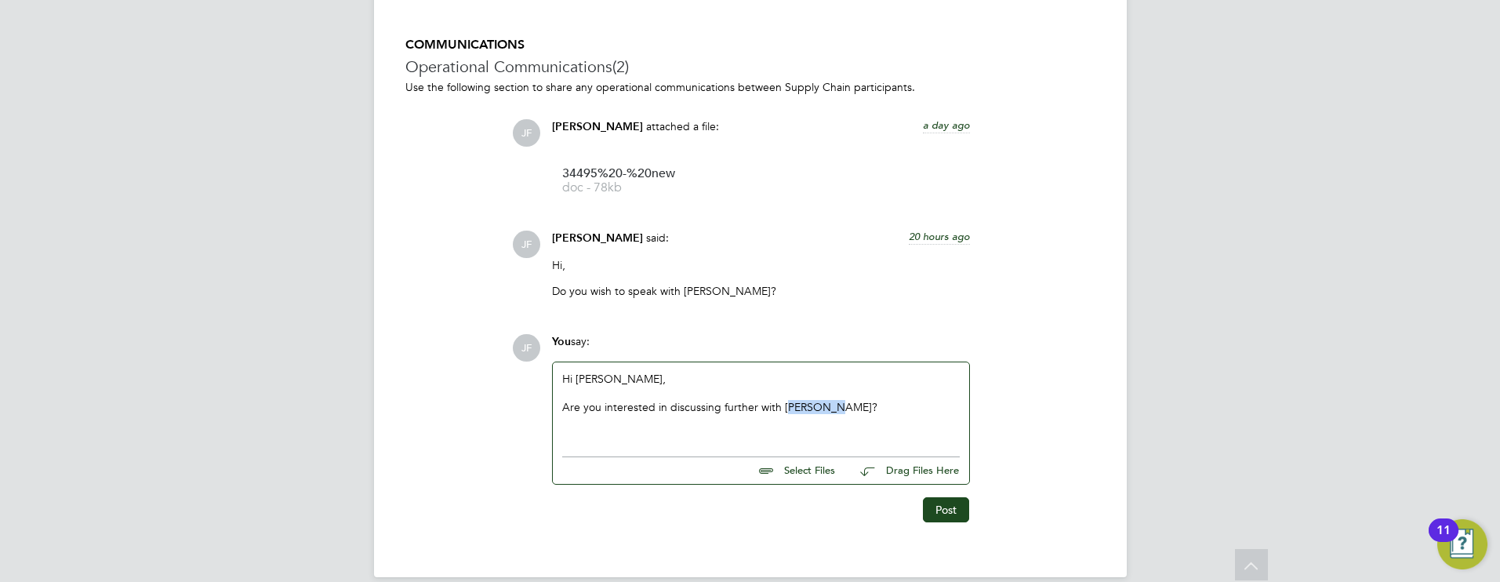
drag, startPoint x: 829, startPoint y: 407, endPoint x: 786, endPoint y: 405, distance: 42.4
click at [786, 405] on div "Are you interested in discussing further with [PERSON_NAME]?" at bounding box center [760, 407] width 397 height 14
click at [946, 510] on button "Post" at bounding box center [946, 509] width 46 height 25
